Goal: Information Seeking & Learning: Learn about a topic

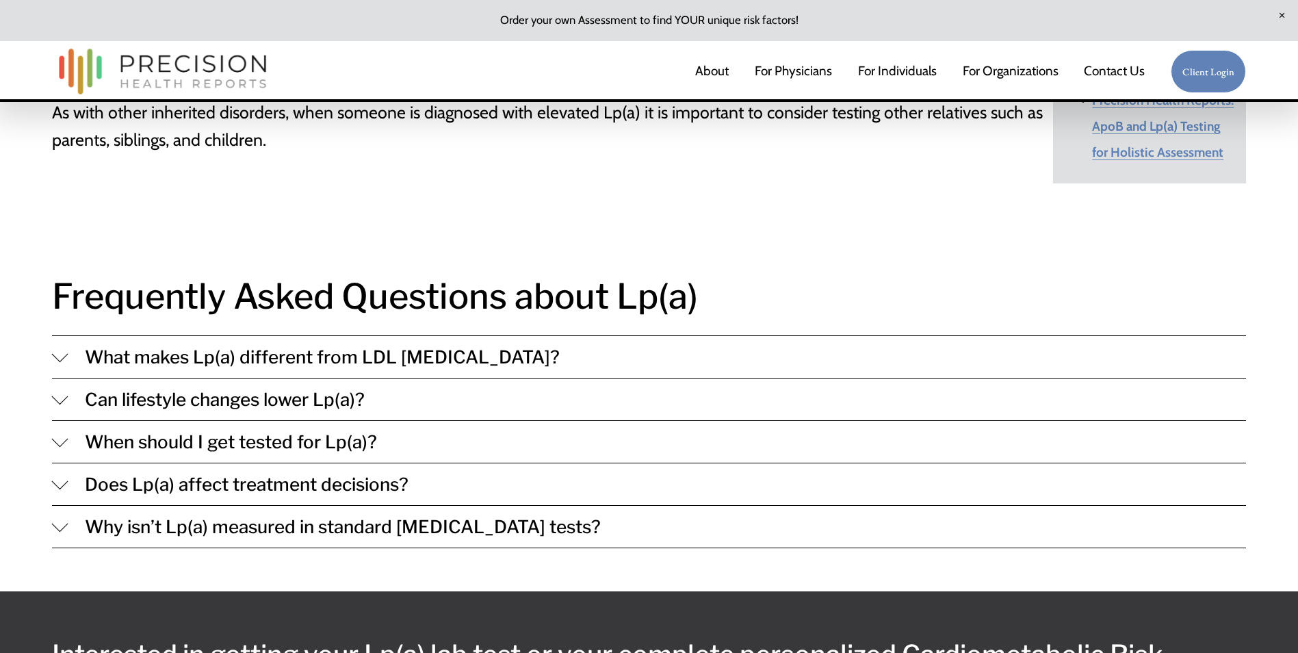
scroll to position [1301, 0]
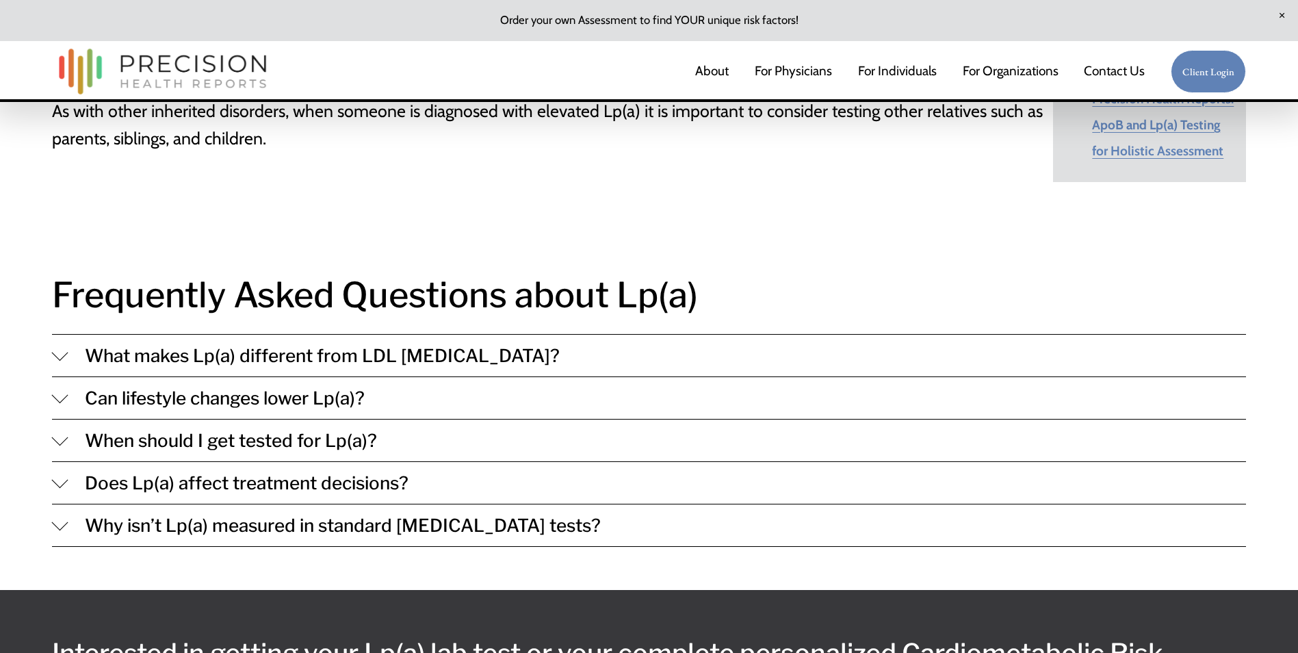
click at [57, 387] on div at bounding box center [60, 395] width 16 height 16
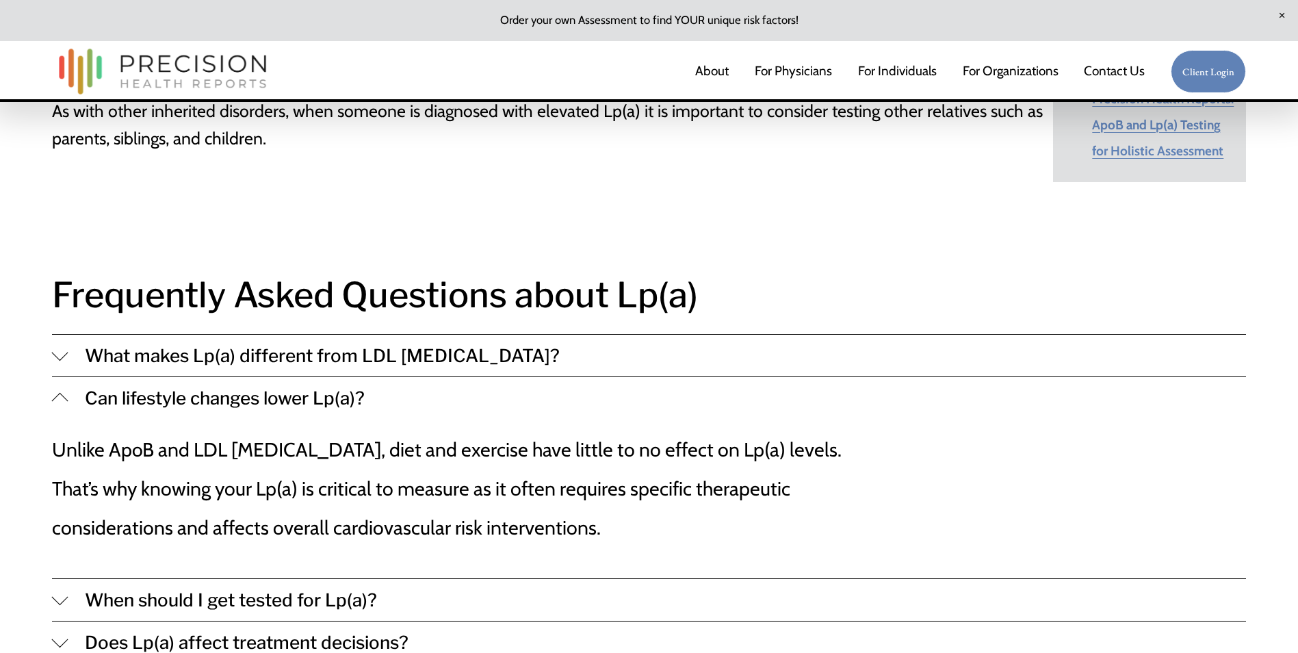
click at [63, 393] on div at bounding box center [60, 401] width 16 height 16
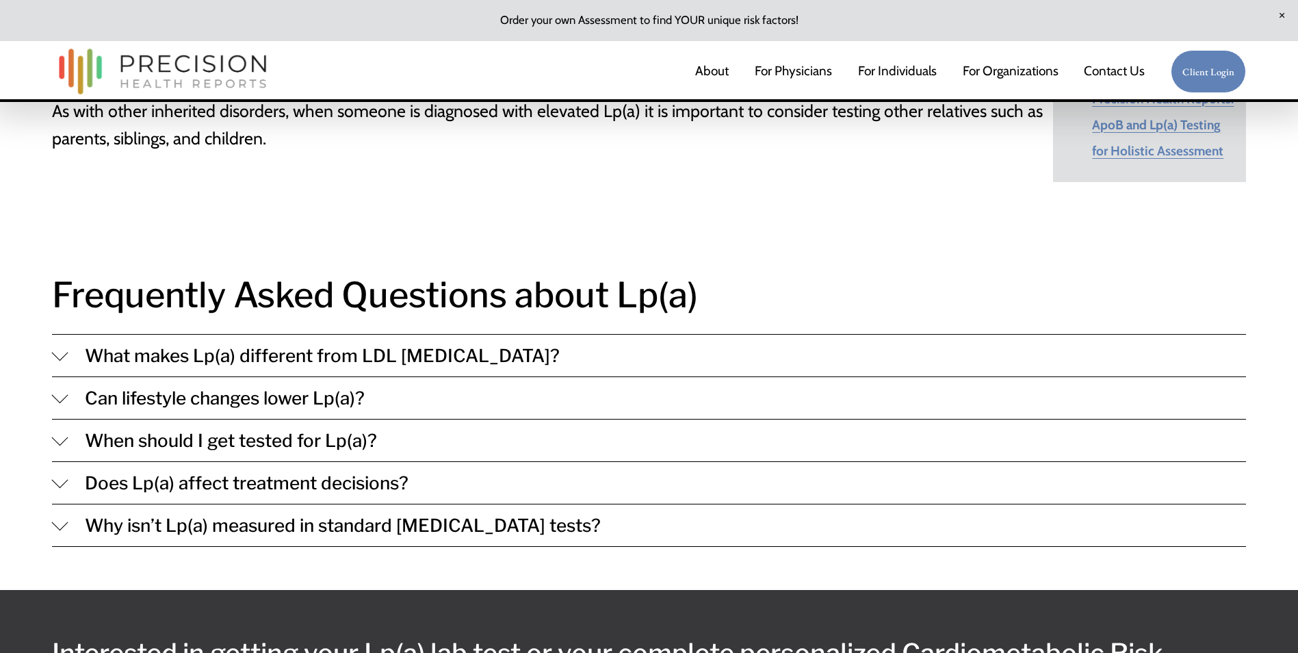
click at [63, 472] on div at bounding box center [60, 480] width 16 height 16
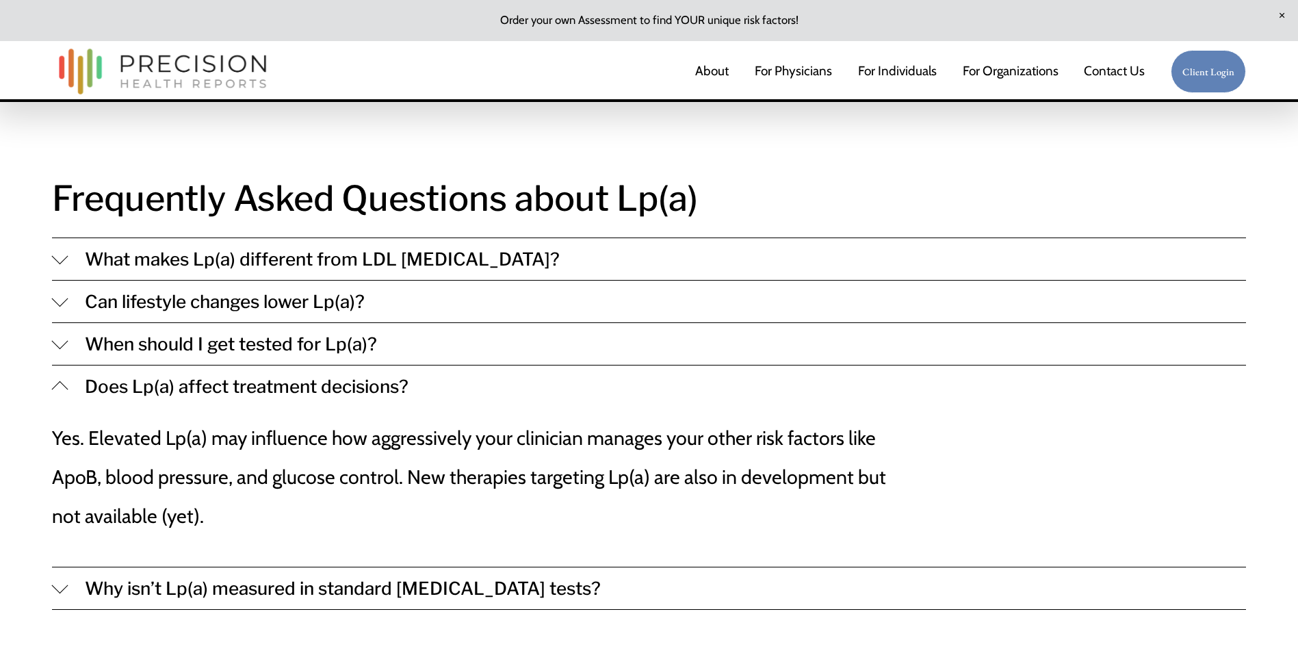
scroll to position [1437, 0]
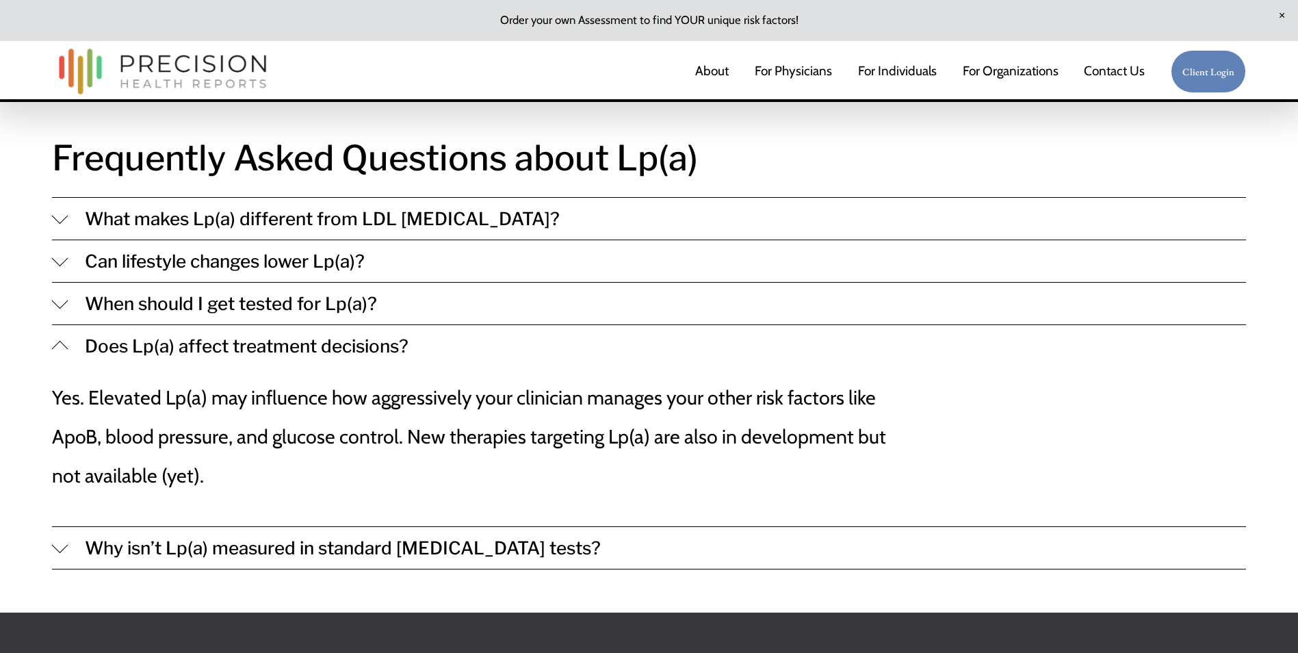
click at [61, 341] on div at bounding box center [60, 349] width 16 height 16
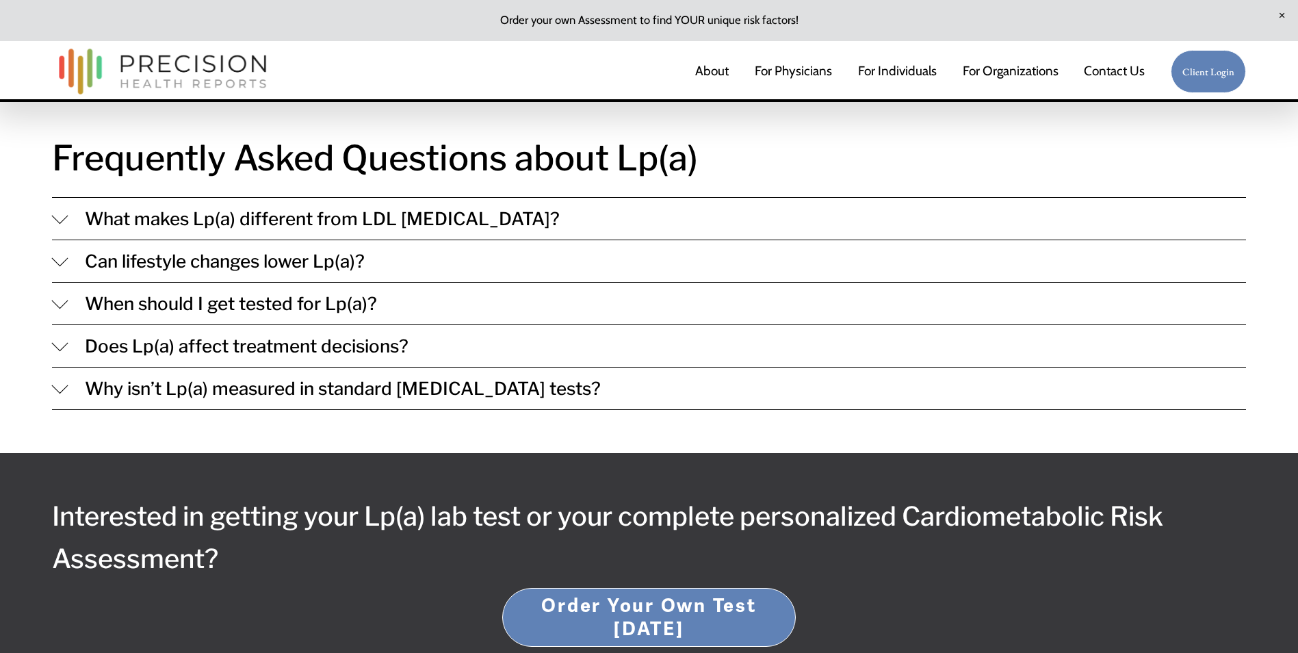
click at [56, 377] on div at bounding box center [60, 385] width 16 height 16
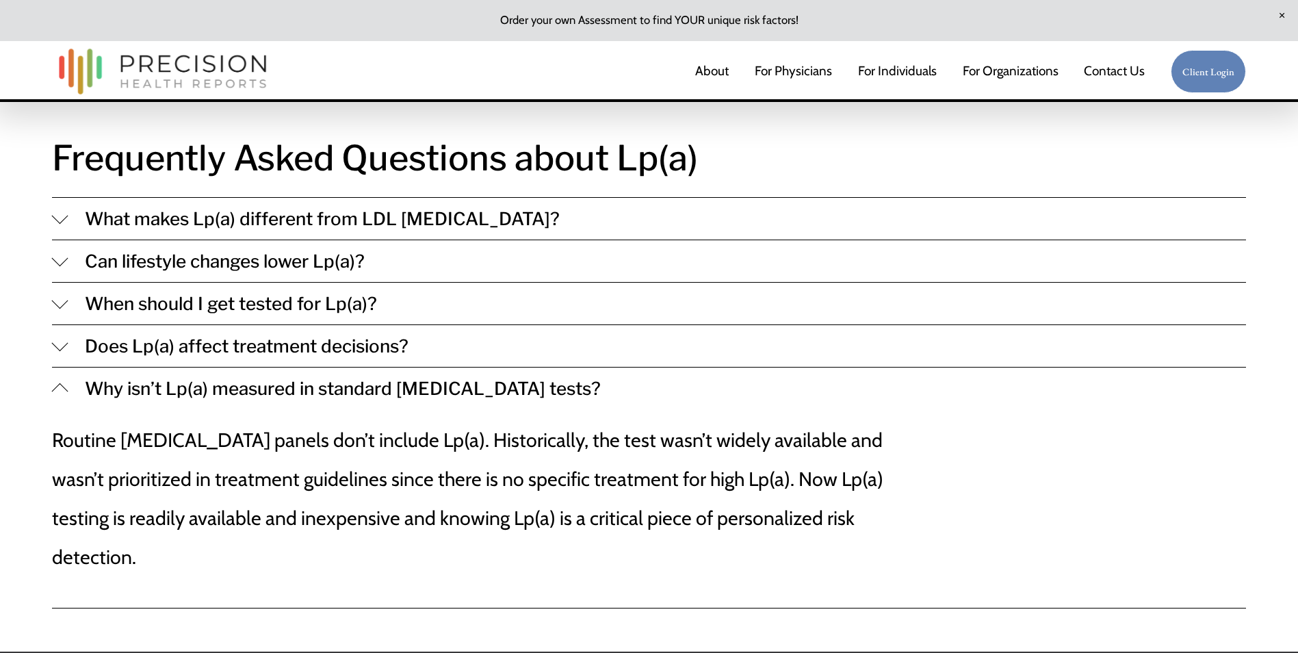
click at [60, 383] on div at bounding box center [60, 391] width 16 height 16
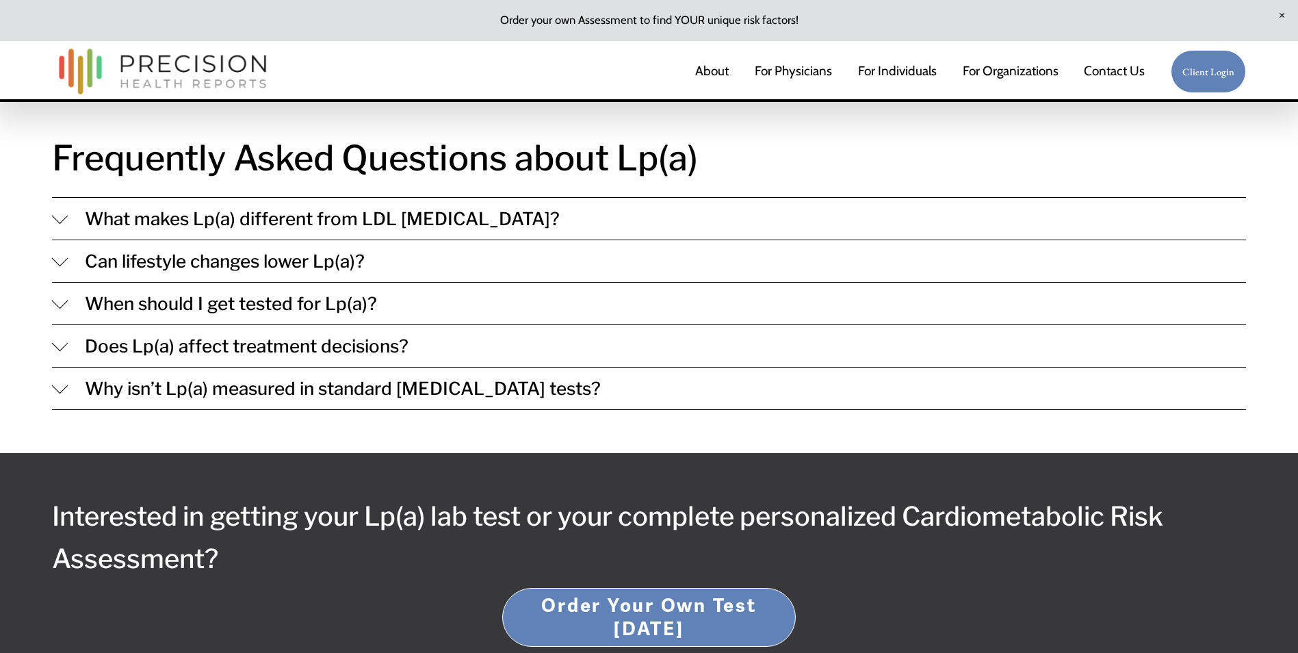
click at [893, 65] on link "For Individuals" at bounding box center [897, 71] width 79 height 29
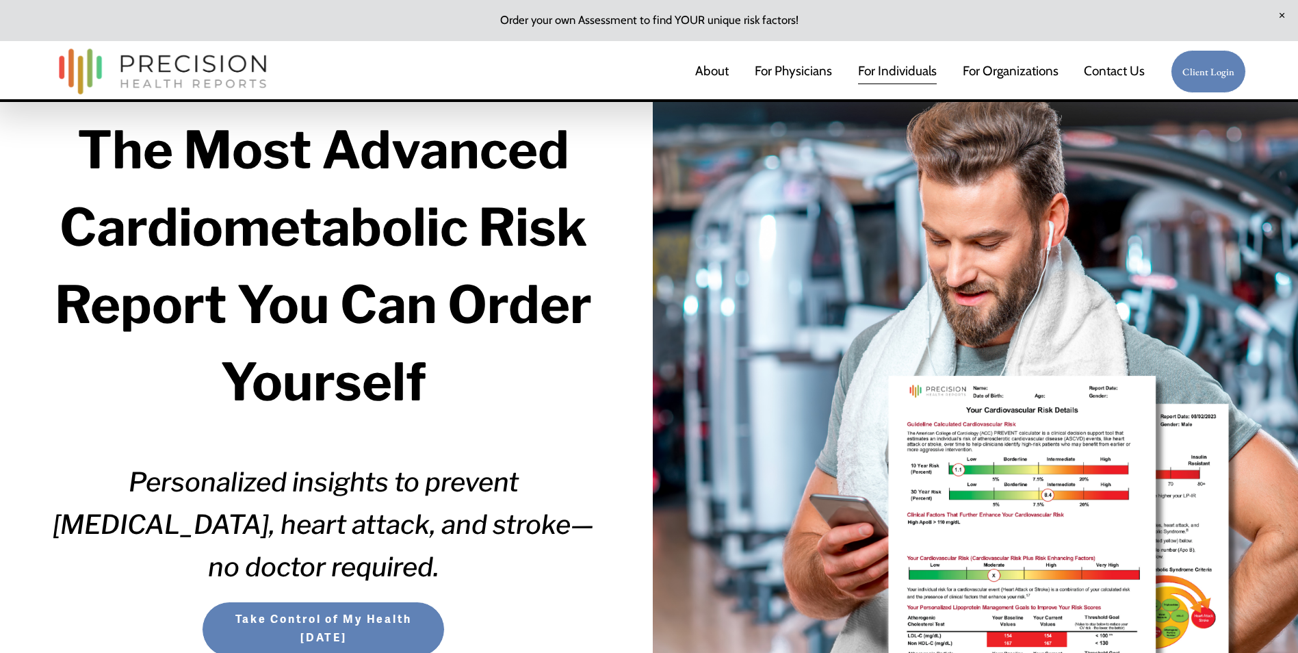
scroll to position [68, 0]
